Goal: Task Accomplishment & Management: Use online tool/utility

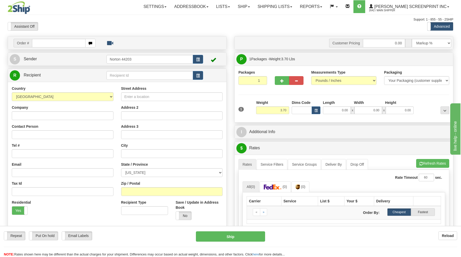
type input "0.00"
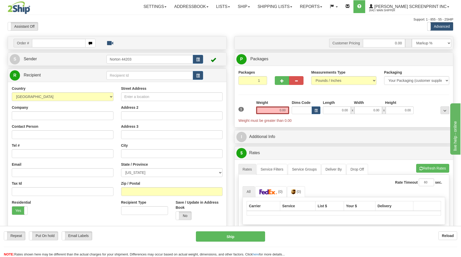
click at [74, 44] on input "text" at bounding box center [58, 43] width 53 height 9
type input "17004"
click at [89, 30] on div "Toggle navigation Settings Shipping Preferences Fields Preferences New" at bounding box center [233, 159] width 466 height 318
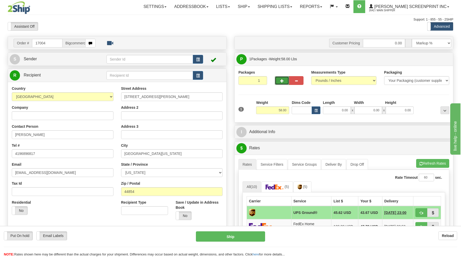
click at [281, 81] on span "button" at bounding box center [282, 80] width 4 height 3
type input "2"
click at [277, 109] on input "58.00" at bounding box center [272, 110] width 33 height 8
click at [278, 110] on input "58.00" at bounding box center [272, 110] width 33 height 8
click at [433, 60] on span "Package Level" at bounding box center [438, 59] width 20 height 4
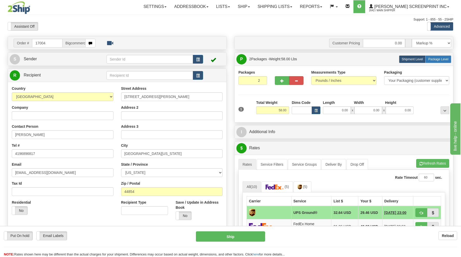
radio input "true"
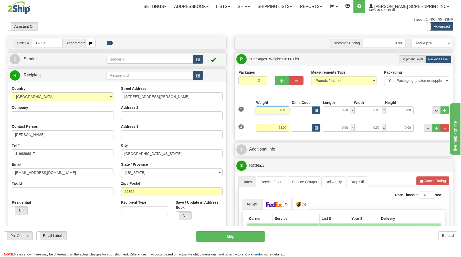
click at [288, 110] on input "58.00" at bounding box center [272, 110] width 33 height 8
type input "5"
type input "40.45"
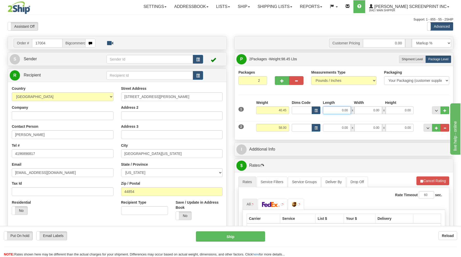
click at [331, 108] on input "0.00" at bounding box center [337, 110] width 28 height 8
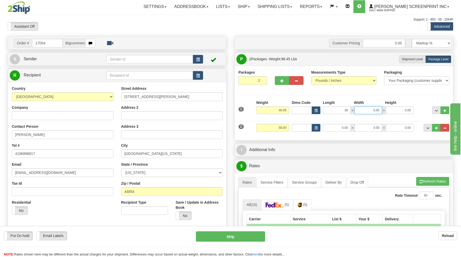
type input "38.00"
click at [366, 109] on input "0.00" at bounding box center [368, 110] width 28 height 8
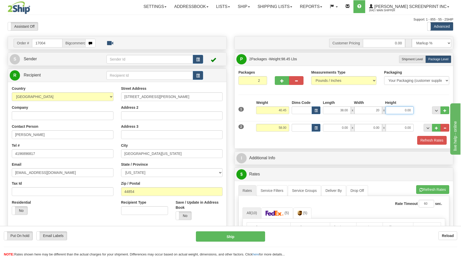
type input "20.00"
click at [399, 108] on input "0.00" at bounding box center [400, 110] width 28 height 8
type input "11.00"
click at [275, 130] on input "58.00" at bounding box center [272, 128] width 33 height 8
click at [288, 128] on input "58.00" at bounding box center [272, 128] width 33 height 8
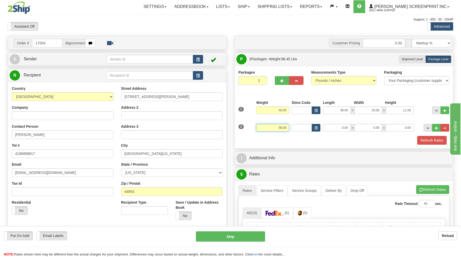
drag, startPoint x: 288, startPoint y: 128, endPoint x: 269, endPoint y: 125, distance: 19.9
click at [269, 125] on input "58.00" at bounding box center [272, 128] width 33 height 8
click at [288, 129] on input "58.00" at bounding box center [272, 128] width 33 height 8
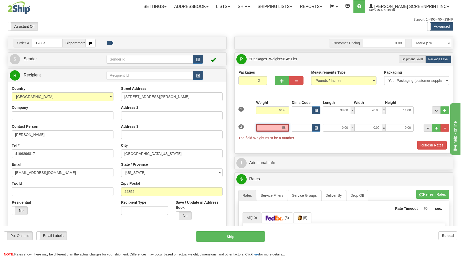
type input "5"
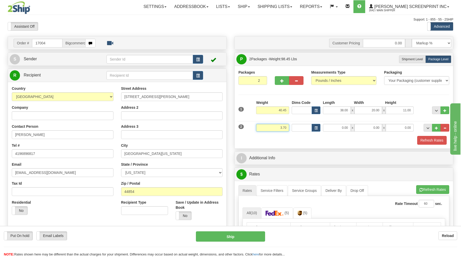
type input "3.70"
click at [333, 126] on input "0.00" at bounding box center [337, 128] width 28 height 8
type input "32.00"
drag, startPoint x: 370, startPoint y: 128, endPoint x: 366, endPoint y: 125, distance: 4.7
click at [370, 127] on input "0.00" at bounding box center [368, 128] width 28 height 8
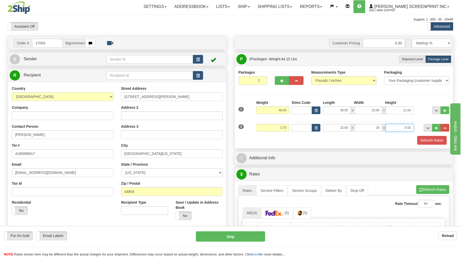
type input "29.00"
click at [393, 126] on input "0.00" at bounding box center [400, 128] width 28 height 8
type input "2.00"
click at [426, 141] on button "Refresh Rates" at bounding box center [431, 140] width 29 height 9
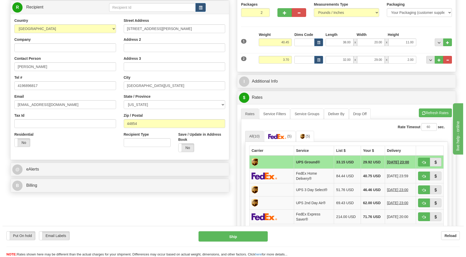
scroll to position [82, 0]
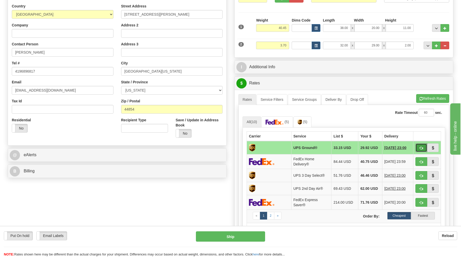
drag, startPoint x: 419, startPoint y: 145, endPoint x: 401, endPoint y: 149, distance: 18.9
click at [419, 145] on button "button" at bounding box center [421, 147] width 12 height 9
type input "03"
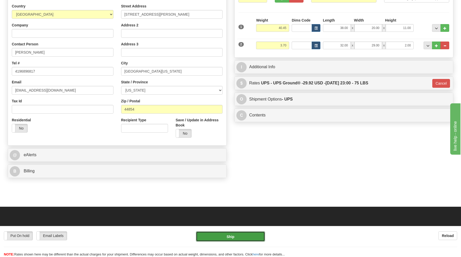
click at [247, 234] on button "Ship" at bounding box center [230, 236] width 69 height 10
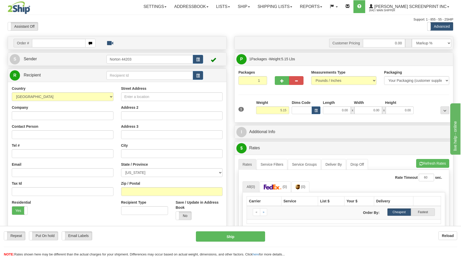
type input "5.10"
click at [61, 42] on input "text" at bounding box center [58, 43] width 53 height 9
type input "17025"
click at [123, 24] on body "Training Course Close Toggle navigation Settings Shipping Preferences New Recip…" at bounding box center [233, 128] width 466 height 257
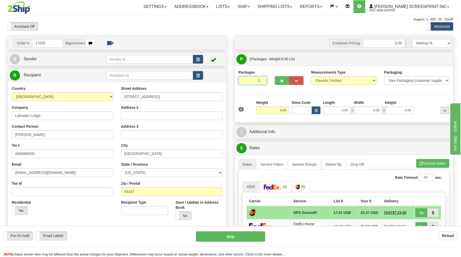
drag, startPoint x: 247, startPoint y: 80, endPoint x: 249, endPoint y: 86, distance: 6.1
click at [247, 82] on input "1" at bounding box center [252, 80] width 29 height 9
drag, startPoint x: 288, startPoint y: 110, endPoint x: 297, endPoint y: 111, distance: 9.1
click at [290, 111] on div "Weight 8.00" at bounding box center [273, 109] width 36 height 18
click at [338, 112] on input "0.00" at bounding box center [337, 110] width 28 height 8
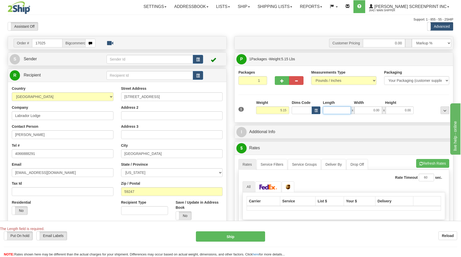
type input "5.10"
type input "39.00"
click at [368, 111] on input "0.00" at bounding box center [368, 110] width 28 height 8
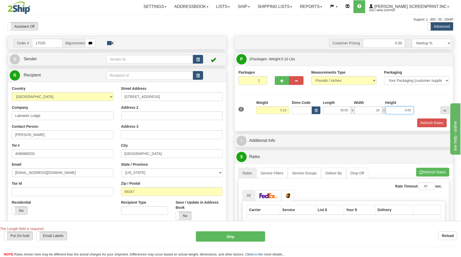
type input "19.00"
click at [402, 112] on input "0.00" at bounding box center [400, 110] width 28 height 8
type input "5.05"
type input "3"
type input "5.10"
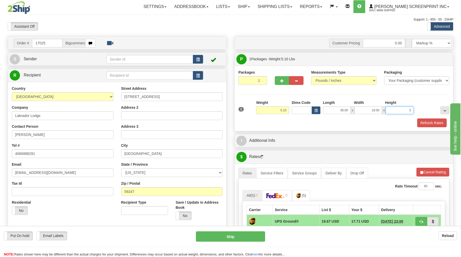
scroll to position [27, 0]
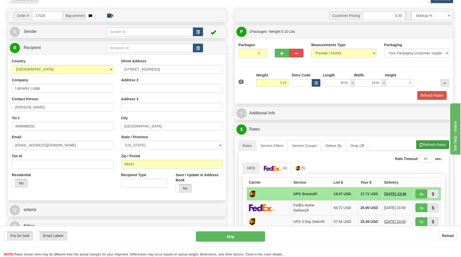
type input "3.00"
click at [438, 145] on button "Refresh Rates" at bounding box center [432, 144] width 33 height 9
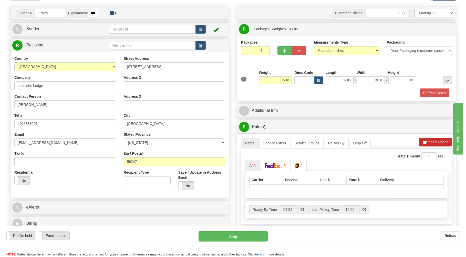
scroll to position [55, 0]
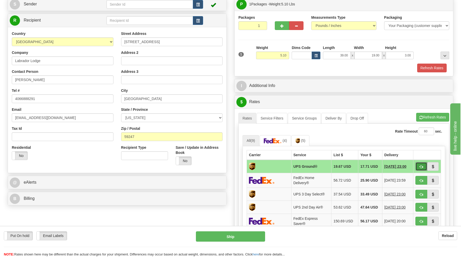
click at [418, 166] on button "button" at bounding box center [421, 166] width 12 height 9
type input "03"
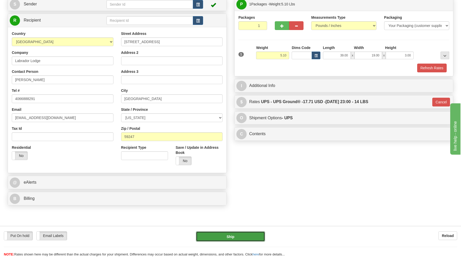
click at [245, 235] on button "Ship" at bounding box center [230, 236] width 69 height 10
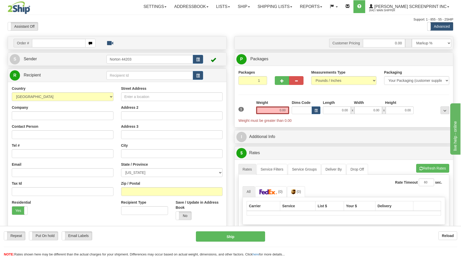
type input "6.10"
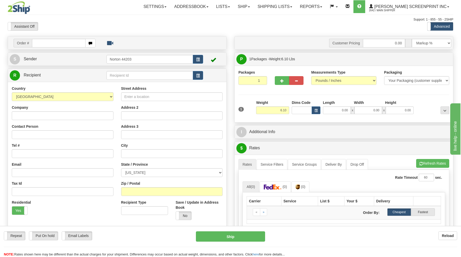
click at [58, 42] on input "text" at bounding box center [58, 43] width 53 height 9
type input "17034"
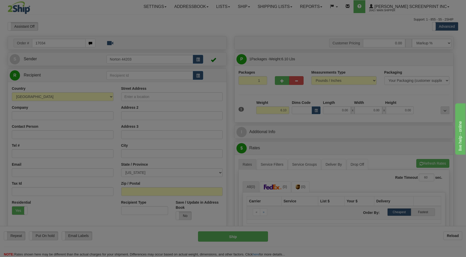
click at [76, 16] on body "Training Course Close Toggle navigation Settings Shipping Preferences New Recip…" at bounding box center [233, 128] width 466 height 257
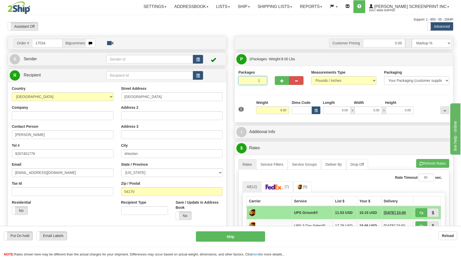
click at [250, 81] on input "1" at bounding box center [252, 80] width 29 height 9
click at [270, 110] on input "8.00" at bounding box center [272, 110] width 33 height 8
click at [341, 112] on input "0.00" at bounding box center [337, 110] width 28 height 8
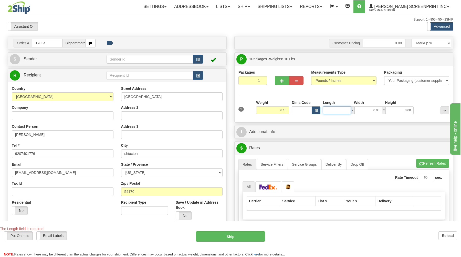
click at [346, 111] on input "Length" at bounding box center [337, 110] width 28 height 8
type input "6.30"
type input "29"
type input "6.10"
type input "29.00"
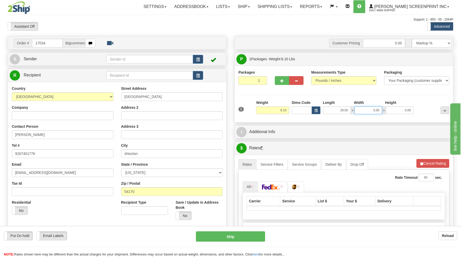
click at [369, 113] on input "0.00" at bounding box center [368, 110] width 28 height 8
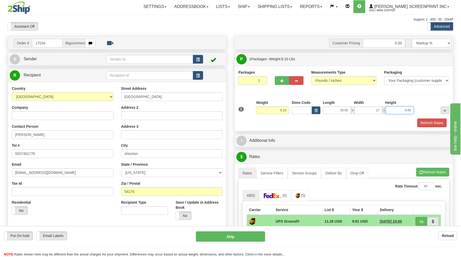
type input "17.00"
click at [389, 110] on input "0.00" at bounding box center [400, 110] width 28 height 8
type input "4.00"
click at [426, 170] on button "Refresh Rates" at bounding box center [432, 171] width 33 height 9
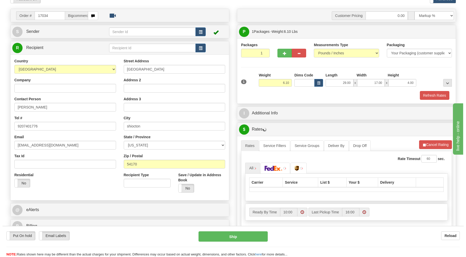
scroll to position [82, 0]
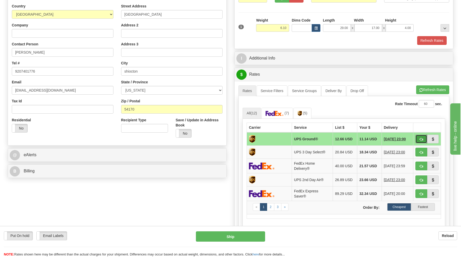
click at [418, 139] on button "button" at bounding box center [421, 138] width 12 height 9
type input "03"
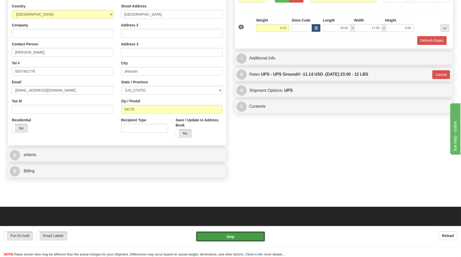
click at [250, 237] on button "Ship" at bounding box center [230, 236] width 69 height 10
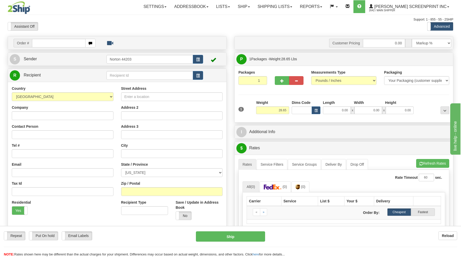
type input "28.60"
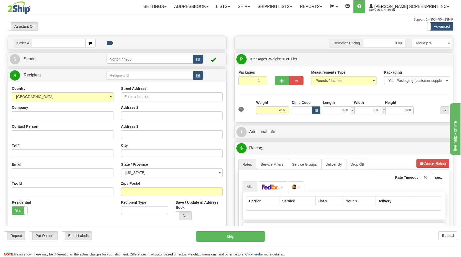
click at [61, 46] on input "text" at bounding box center [58, 43] width 53 height 9
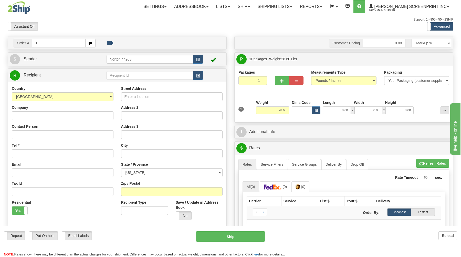
type input "17"
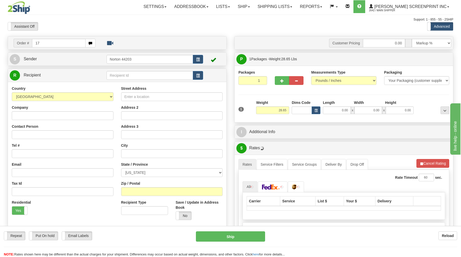
type input "28.60"
type input "17035"
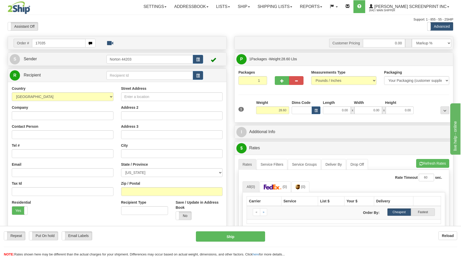
type input "28.65"
type input "17035"
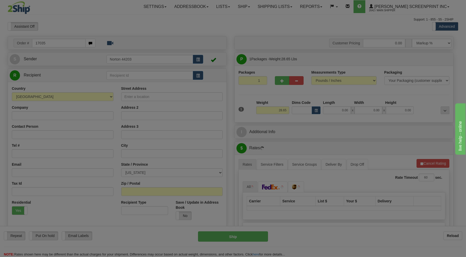
click at [122, 31] on body "Training Course Close Toggle navigation Settings Shipping Preferences New Recip…" at bounding box center [233, 128] width 466 height 257
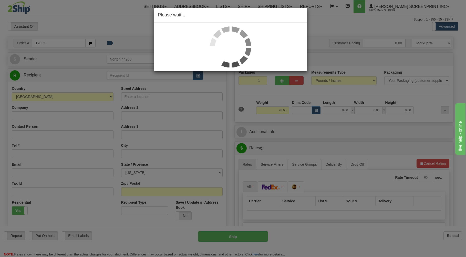
type input "28.60"
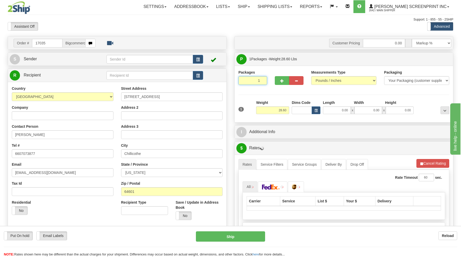
drag, startPoint x: 252, startPoint y: 79, endPoint x: 261, endPoint y: 92, distance: 15.4
click at [261, 85] on input "1" at bounding box center [252, 80] width 29 height 9
click at [282, 110] on input "28.60" at bounding box center [272, 110] width 33 height 8
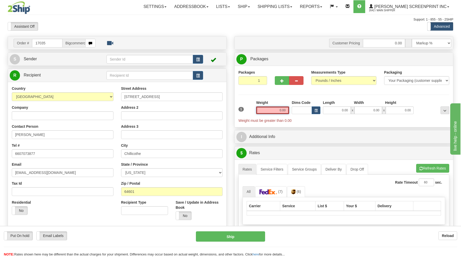
type input "28.60"
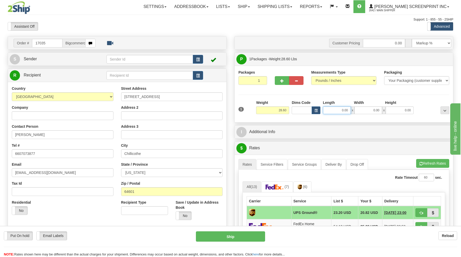
click at [324, 110] on input "0.00" at bounding box center [337, 110] width 28 height 8
type input "28.65"
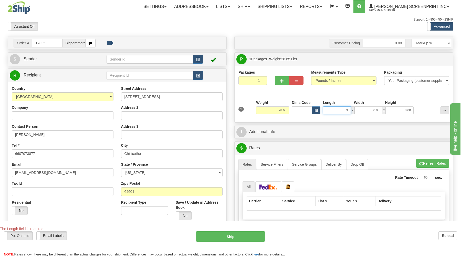
type input "38"
type input "28.60"
type input "38.00"
drag, startPoint x: 362, startPoint y: 114, endPoint x: 360, endPoint y: 110, distance: 5.0
click at [362, 113] on input "0.00" at bounding box center [368, 110] width 28 height 8
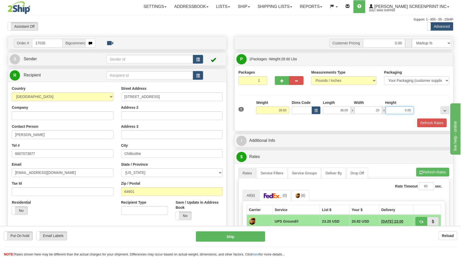
type input "20.00"
click at [393, 109] on input "0.00" at bounding box center [400, 110] width 28 height 8
type input "8.00"
click at [441, 169] on button "Refresh Rates" at bounding box center [432, 171] width 33 height 9
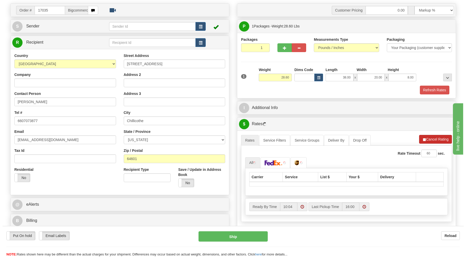
scroll to position [55, 0]
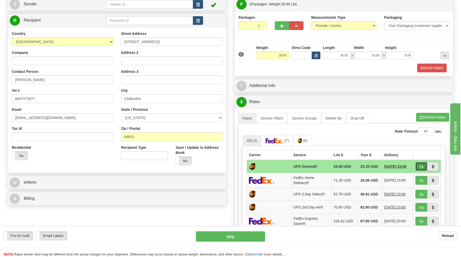
click at [423, 167] on button "button" at bounding box center [421, 166] width 12 height 9
type input "03"
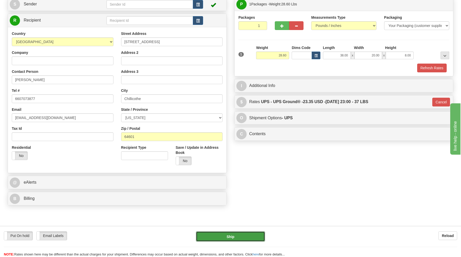
click at [248, 234] on button "Ship" at bounding box center [230, 236] width 69 height 10
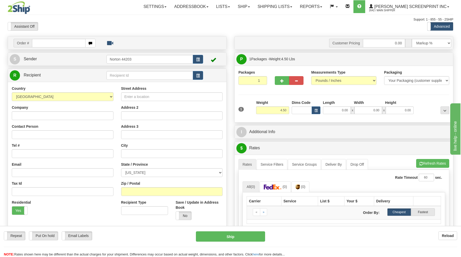
type input "4.45"
click at [73, 44] on input "text" at bounding box center [58, 43] width 53 height 9
type input "17030"
click at [114, 29] on body "Training Course Close Toggle navigation Settings Shipping Preferences New Recip…" at bounding box center [230, 128] width 461 height 257
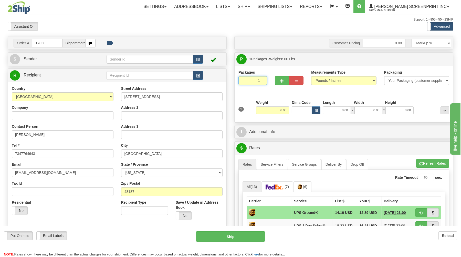
drag, startPoint x: 250, startPoint y: 80, endPoint x: 252, endPoint y: 99, distance: 19.3
click at [250, 82] on input "1" at bounding box center [252, 80] width 29 height 9
click at [268, 111] on input "6.00" at bounding box center [272, 110] width 33 height 8
click at [339, 110] on input "0.00" at bounding box center [337, 110] width 28 height 8
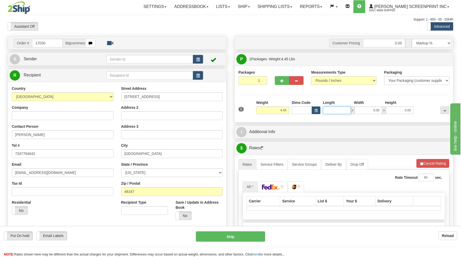
type input "4.50"
type input "25"
type input "4.45"
type input "25.00"
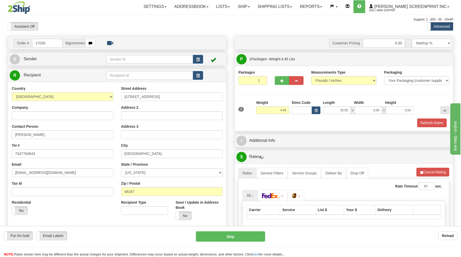
drag, startPoint x: 354, startPoint y: 105, endPoint x: 357, endPoint y: 108, distance: 4.0
click at [357, 108] on div "Length Width Height 25.00 x 0.00 x 0.00" at bounding box center [368, 107] width 93 height 14
click at [359, 110] on input "0.00" at bounding box center [368, 110] width 28 height 8
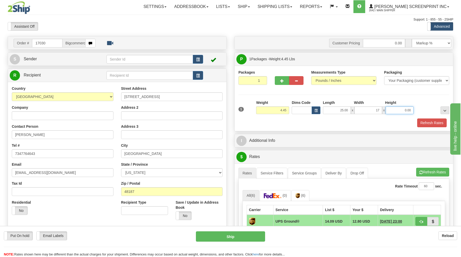
type input "17.00"
click at [400, 108] on input "0.00" at bounding box center [400, 110] width 28 height 8
type input "4.00"
click at [427, 176] on button "Refresh Rates" at bounding box center [432, 171] width 33 height 9
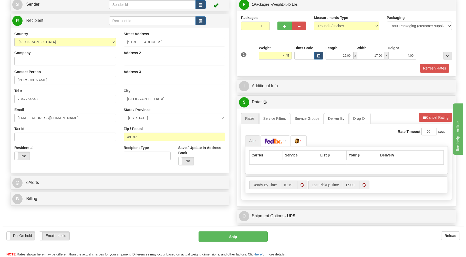
scroll to position [55, 0]
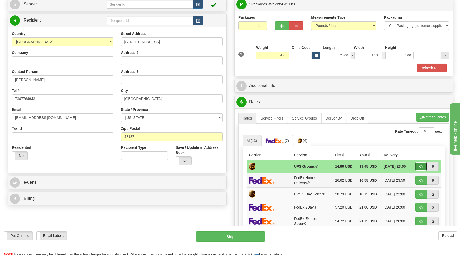
drag, startPoint x: 420, startPoint y: 166, endPoint x: 385, endPoint y: 180, distance: 37.9
click at [419, 168] on button "button" at bounding box center [421, 166] width 12 height 9
type input "03"
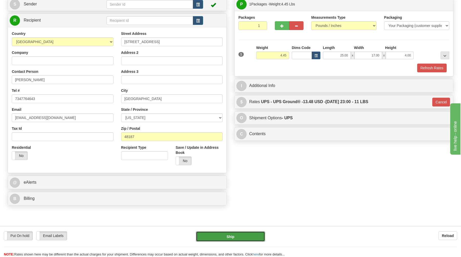
click at [217, 238] on button "Ship" at bounding box center [230, 236] width 69 height 10
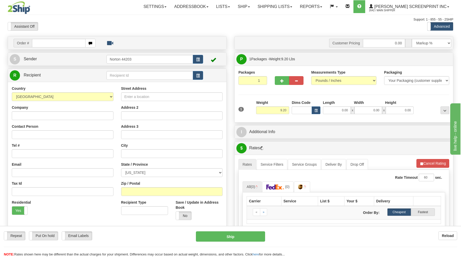
type input "9.25"
drag, startPoint x: 58, startPoint y: 49, endPoint x: 58, endPoint y: 45, distance: 4.1
click at [58, 45] on div "Order #" at bounding box center [117, 42] width 218 height 13
click at [58, 45] on input "text" at bounding box center [58, 43] width 53 height 9
type input "17028"
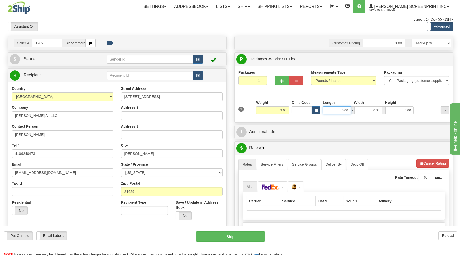
click at [336, 109] on input "0.00" at bounding box center [337, 110] width 28 height 8
type input "9.20"
type input "2"
type input "9.25"
type input "25.00"
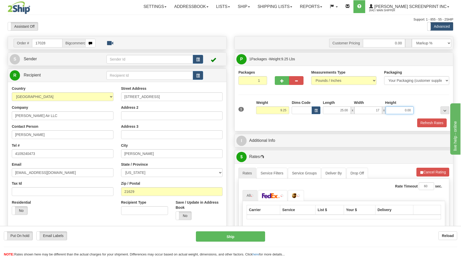
type input "17.00"
type input "4.00"
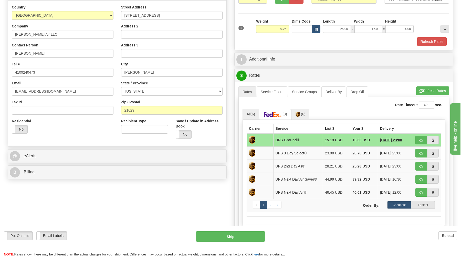
scroll to position [82, 0]
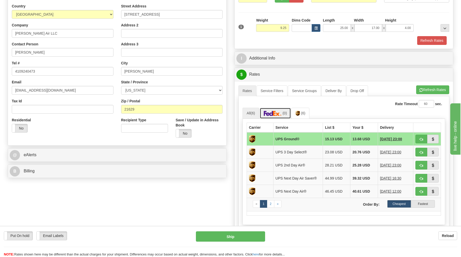
click at [279, 110] on link "(0)" at bounding box center [275, 113] width 31 height 11
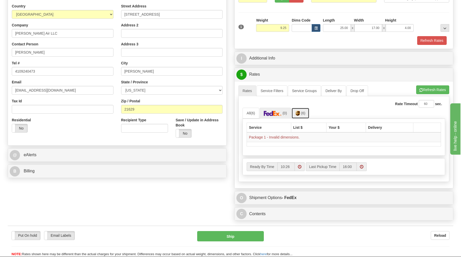
click at [299, 114] on img at bounding box center [297, 113] width 4 height 5
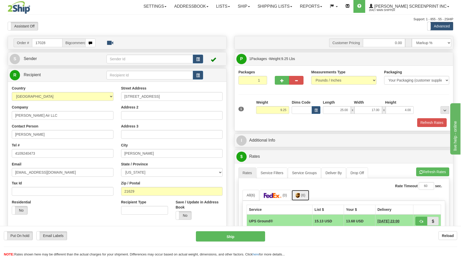
scroll to position [0, 0]
click at [401, 111] on input "4.00" at bounding box center [400, 110] width 28 height 8
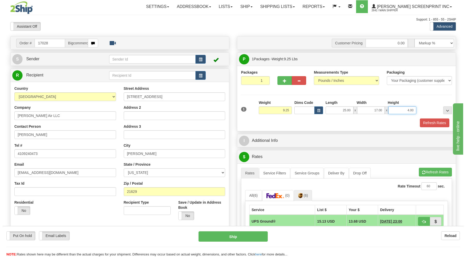
scroll to position [55, 0]
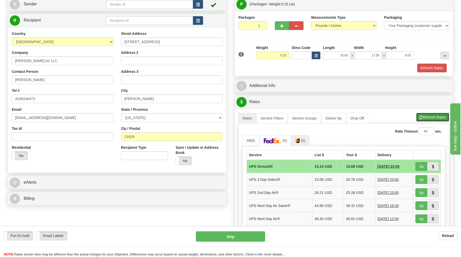
click at [427, 117] on button "Refresh Rates" at bounding box center [432, 117] width 33 height 9
click at [346, 193] on td "26.35 USD" at bounding box center [359, 192] width 31 height 13
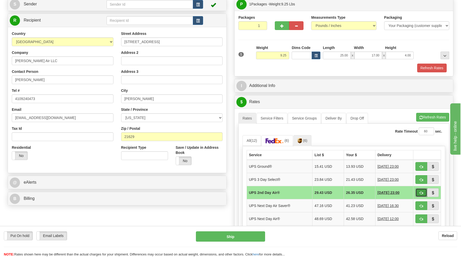
click at [421, 192] on span "button" at bounding box center [421, 192] width 4 height 3
type input "02"
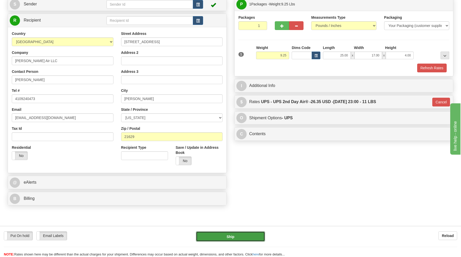
click at [225, 236] on button "Ship" at bounding box center [230, 236] width 69 height 10
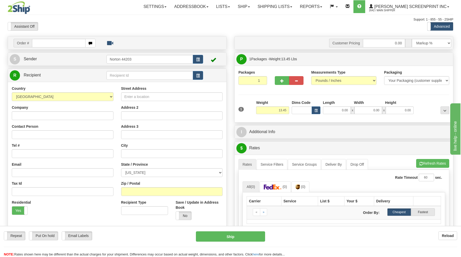
type input "0.00"
